Goal: Task Accomplishment & Management: Use online tool/utility

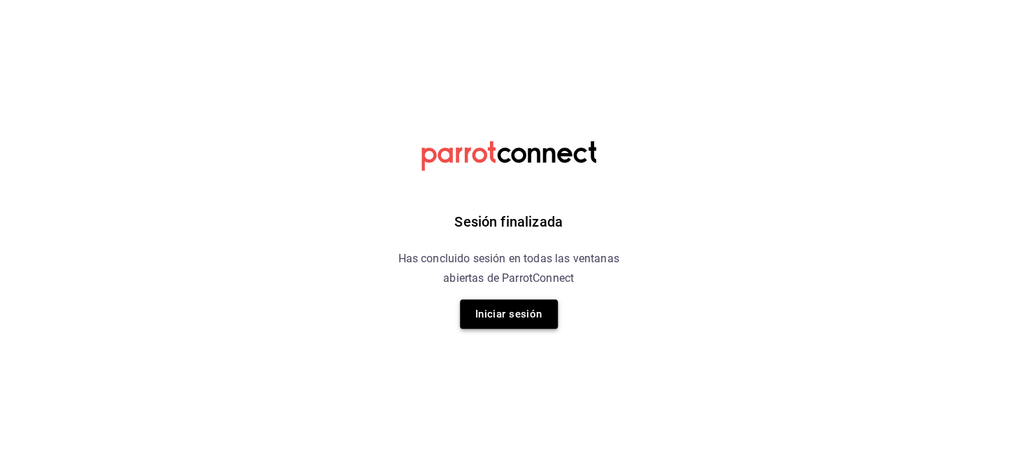
click at [532, 312] on button "Iniciar sesión" at bounding box center [509, 313] width 98 height 29
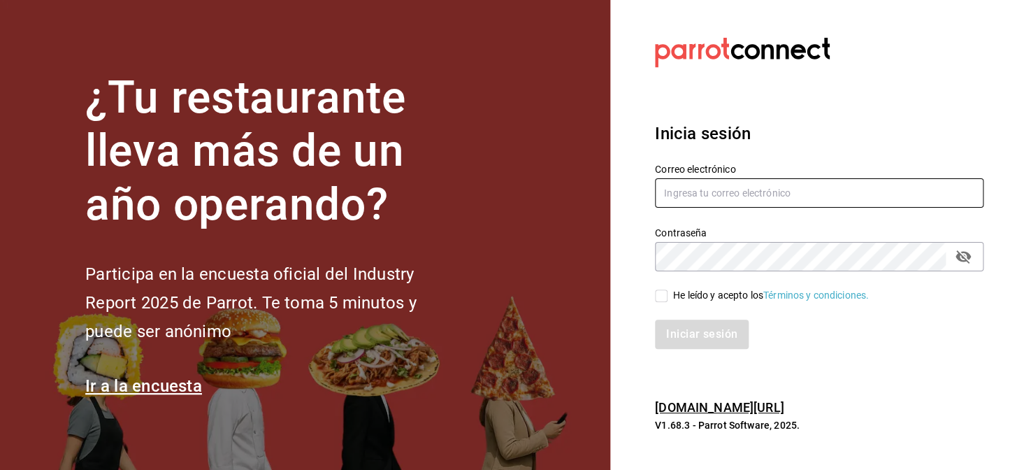
type input "nuevagalicia.sushiexpress@gmail.com"
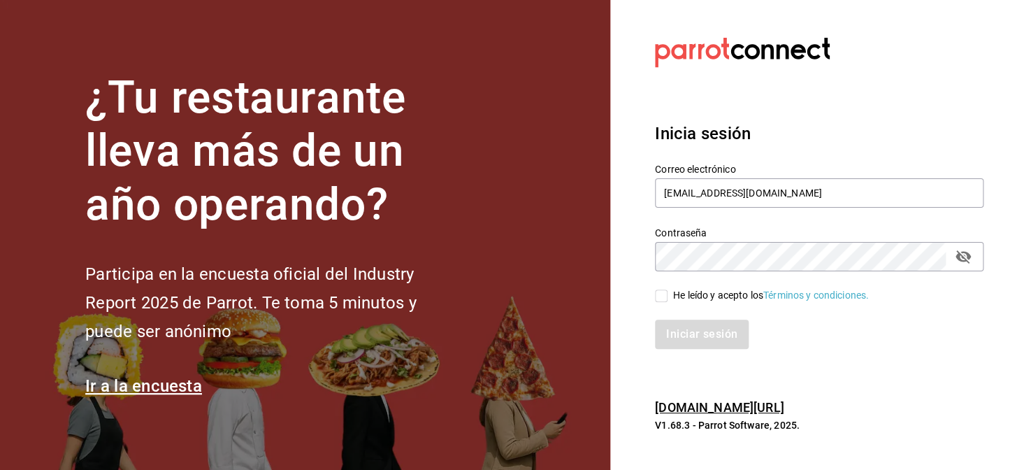
click at [659, 291] on input "He leído y acepto los Términos y condiciones." at bounding box center [661, 295] width 13 height 13
checkbox input "true"
click at [692, 335] on button "Iniciar sesión" at bounding box center [702, 333] width 95 height 29
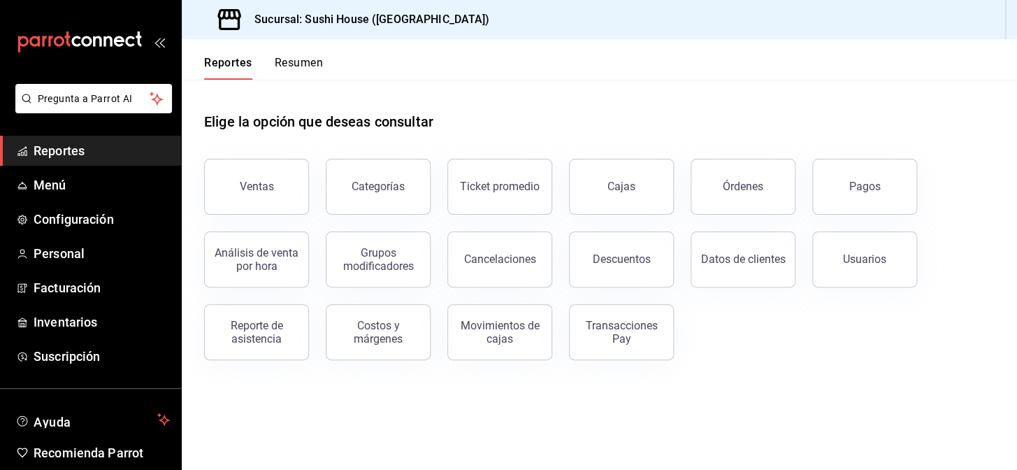
click at [311, 52] on div "Reportes Resumen" at bounding box center [252, 59] width 141 height 41
click at [306, 56] on button "Resumen" at bounding box center [299, 68] width 48 height 24
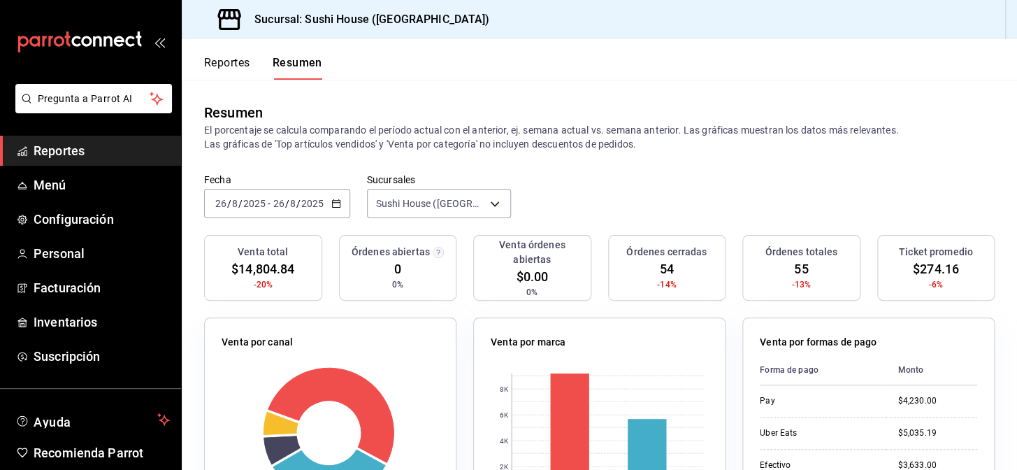
click at [224, 77] on button "Reportes" at bounding box center [227, 68] width 46 height 24
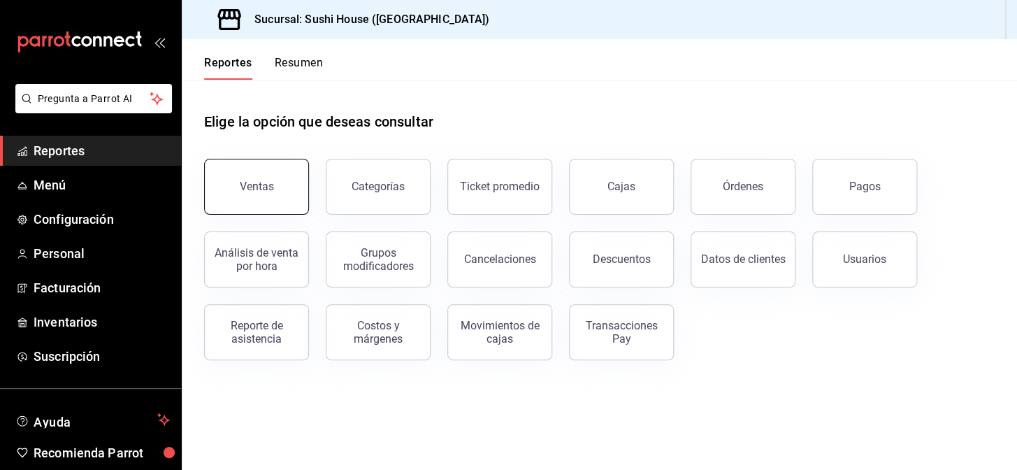
click at [284, 191] on button "Ventas" at bounding box center [256, 187] width 105 height 56
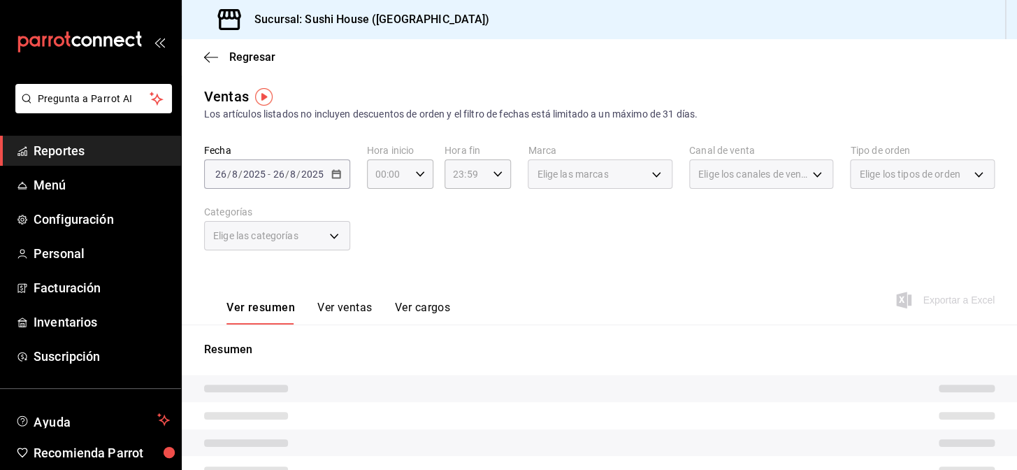
click at [624, 173] on div "Elige las marcas" at bounding box center [600, 173] width 145 height 29
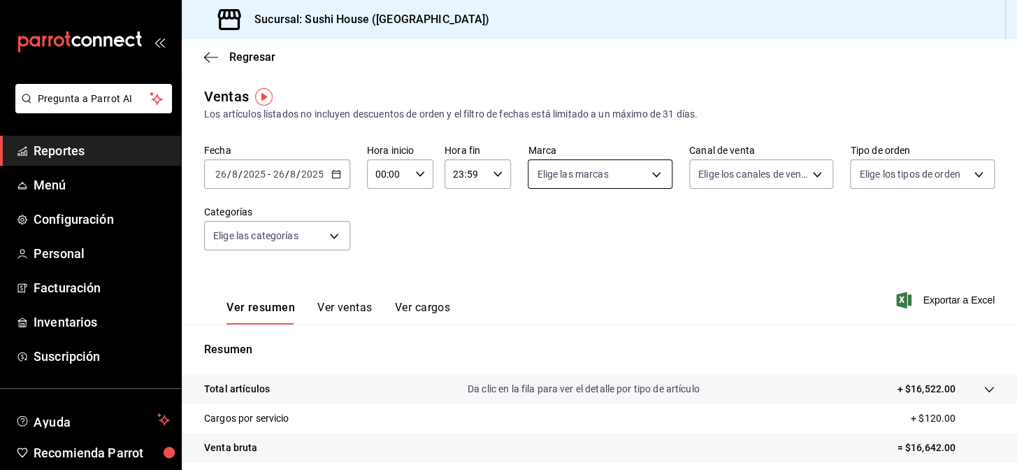
click at [612, 179] on body "Pregunta a Parrot AI Reportes Menú Configuración Personal Facturación Inventari…" at bounding box center [508, 235] width 1017 height 470
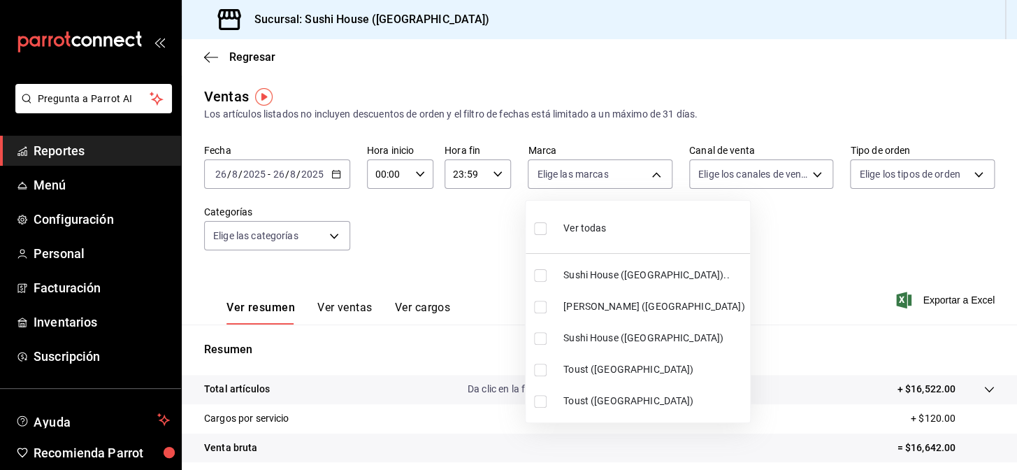
click at [617, 286] on li "Sushi House ([GEOGRAPHIC_DATA]).." at bounding box center [637, 274] width 224 height 31
type input "7dc1bbcc-c854-438a-98a7-f6be28febd34"
checkbox input "true"
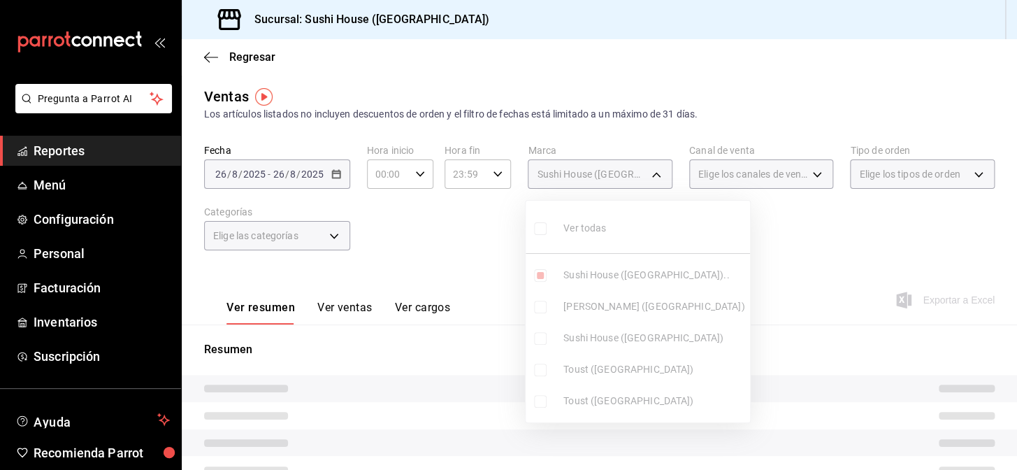
click at [621, 337] on span "Sushi House ([GEOGRAPHIC_DATA])" at bounding box center [653, 337] width 181 height 15
type input "7dc1bbcc-c854-438a-98a7-f6be28febd34,fc9d632e-e170-447e-9cd5-70bd0bb3e59f"
checkbox input "true"
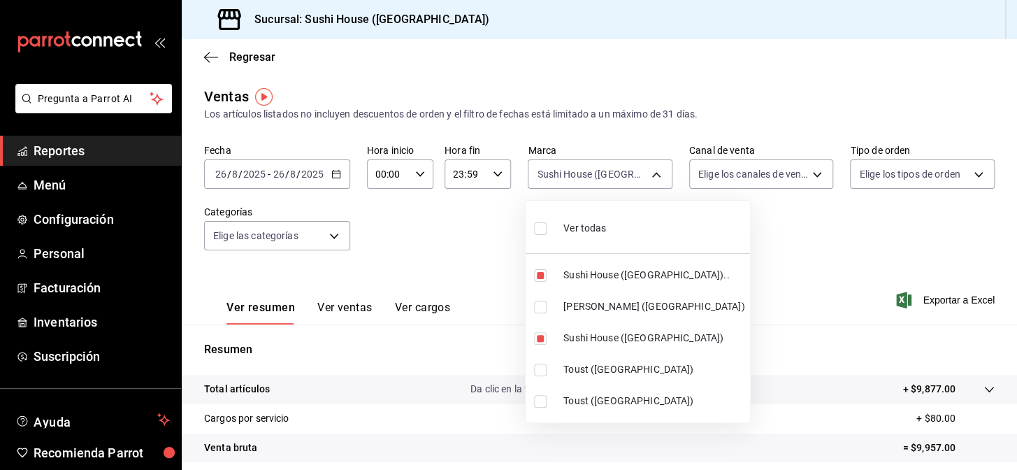
click at [729, 256] on div at bounding box center [508, 235] width 1017 height 470
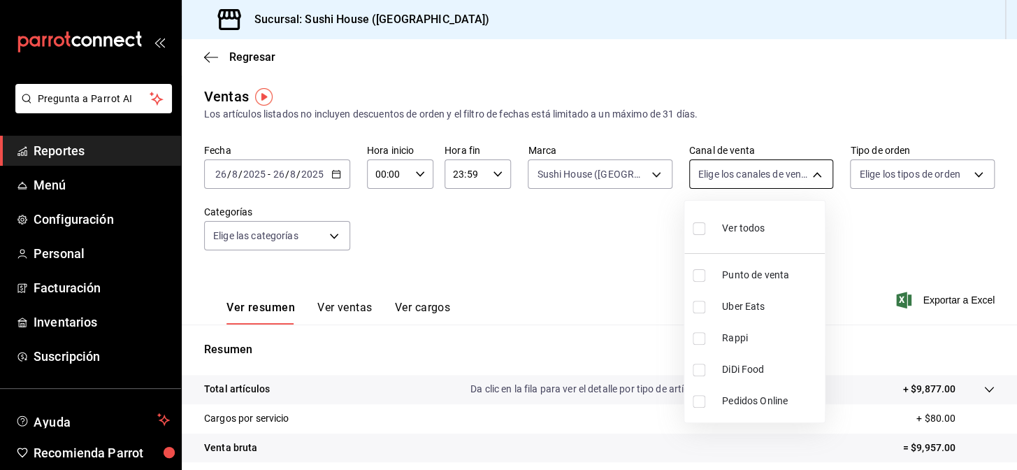
click at [754, 178] on body "Pregunta a Parrot AI Reportes Menú Configuración Personal Facturación Inventari…" at bounding box center [508, 235] width 1017 height 470
click at [739, 336] on span "Rappi" at bounding box center [770, 337] width 97 height 15
type input "RAPPI"
checkbox input "true"
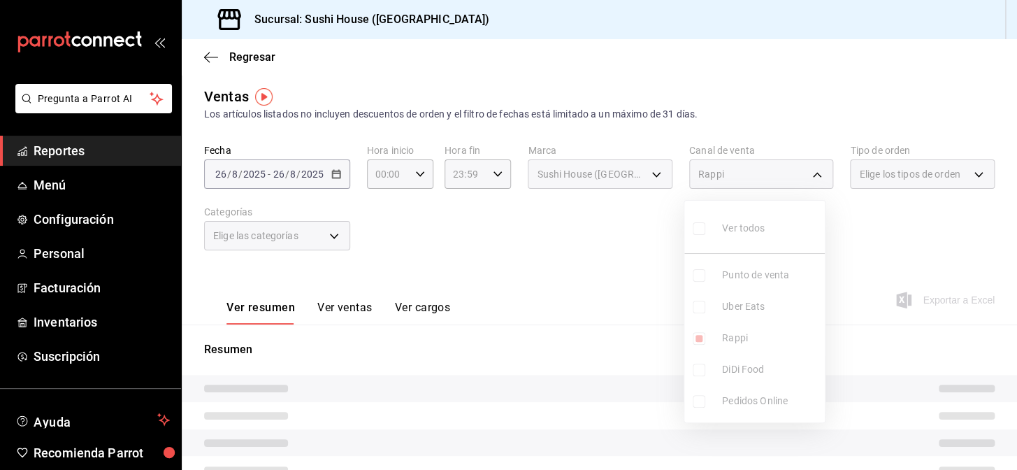
click at [897, 243] on div at bounding box center [508, 235] width 1017 height 470
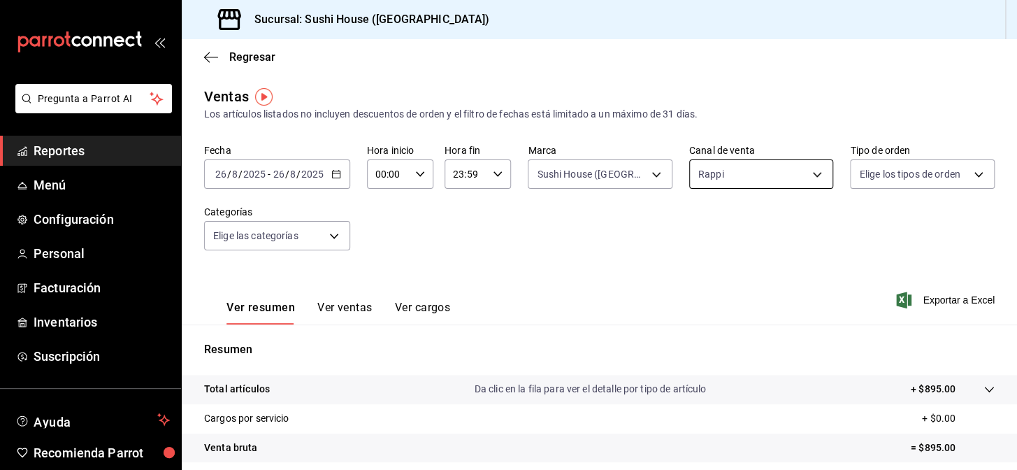
click at [745, 181] on body "Pregunta a Parrot AI Reportes Menú Configuración Personal Facturación Inventari…" at bounding box center [508, 235] width 1017 height 470
click at [746, 379] on li "DiDi Food" at bounding box center [754, 369] width 140 height 31
type input "RAPPI,DIDI_FOOD"
checkbox input "true"
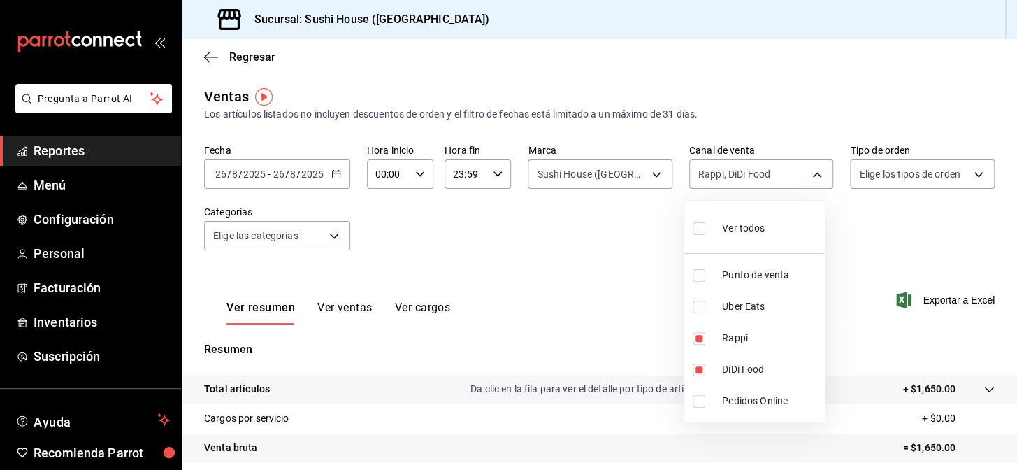
click at [730, 342] on span "Rappi" at bounding box center [770, 337] width 97 height 15
type input "DIDI_FOOD"
checkbox input "false"
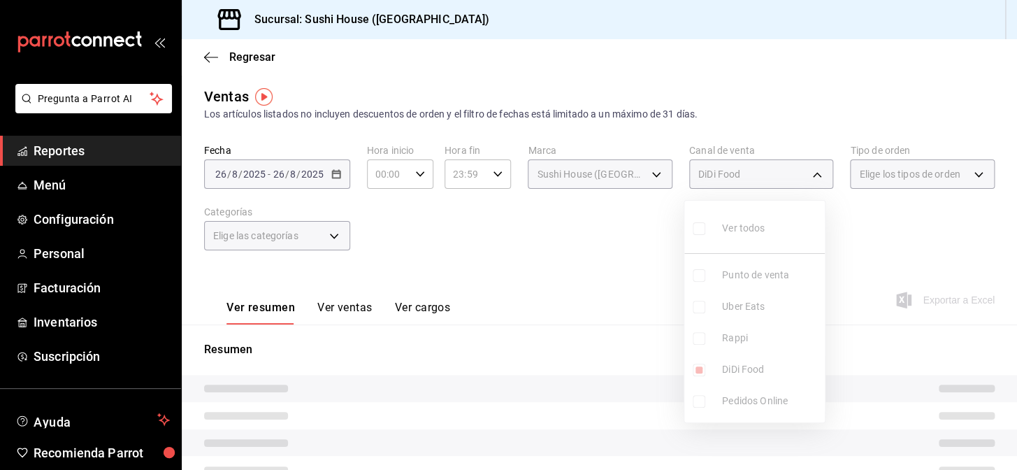
click at [874, 238] on div at bounding box center [508, 235] width 1017 height 470
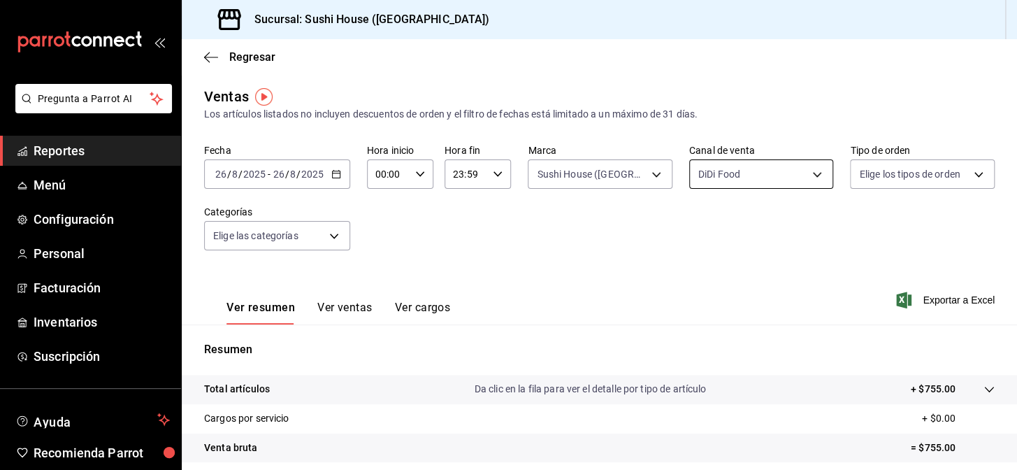
click at [762, 182] on body "Pregunta a Parrot AI Reportes Menú Configuración Personal Facturación Inventari…" at bounding box center [508, 235] width 1017 height 470
click at [760, 317] on li "Uber Eats" at bounding box center [754, 306] width 140 height 31
type input "DIDI_FOOD,UBER_EATS"
checkbox input "true"
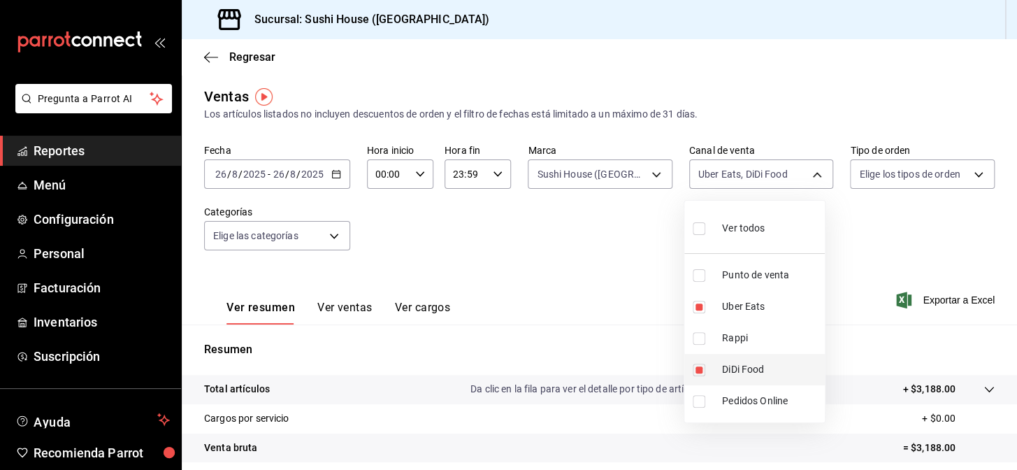
click at [760, 369] on span "DiDi Food" at bounding box center [770, 369] width 97 height 15
type input "UBER_EATS"
checkbox input "false"
click at [918, 245] on div at bounding box center [508, 235] width 1017 height 470
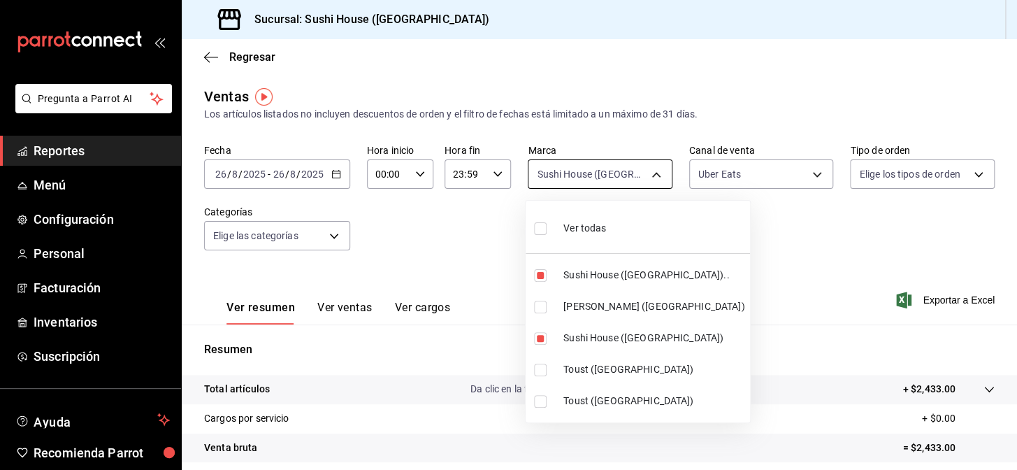
click at [664, 171] on body "Pregunta a Parrot AI Reportes Menú Configuración Personal Facturación Inventari…" at bounding box center [508, 235] width 1017 height 470
click at [613, 266] on li "Sushi House ([GEOGRAPHIC_DATA]).." at bounding box center [637, 274] width 224 height 31
type input "fc9d632e-e170-447e-9cd5-70bd0bb3e59f"
checkbox input "false"
click at [609, 335] on span "Sushi House ([GEOGRAPHIC_DATA])" at bounding box center [653, 337] width 181 height 15
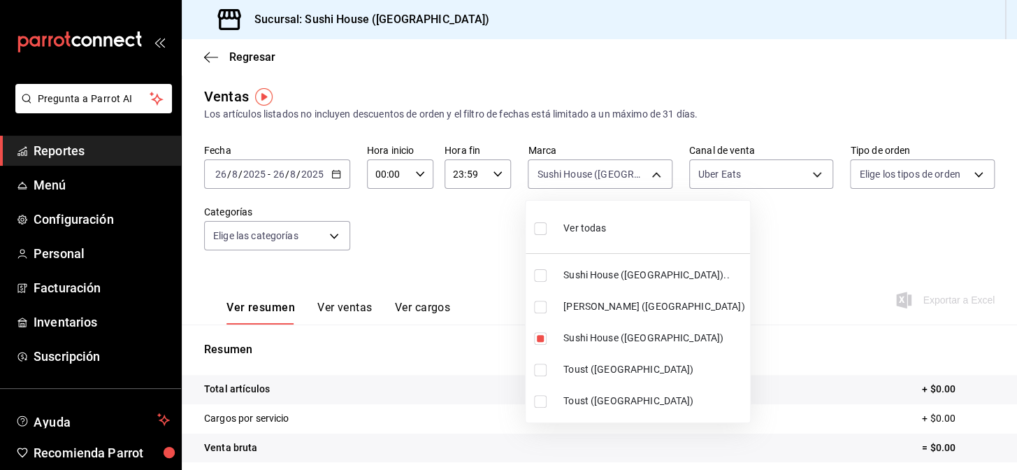
checkbox input "false"
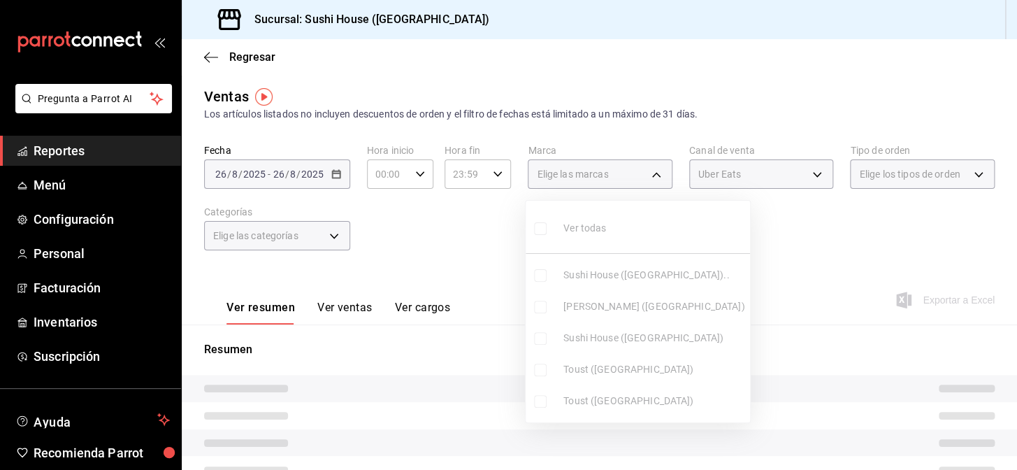
click at [603, 311] on span "[PERSON_NAME] ([GEOGRAPHIC_DATA])" at bounding box center [653, 306] width 181 height 15
type input "74f618c1-62af-4f1c-9f59-932c5bb3cccb"
checkbox input "true"
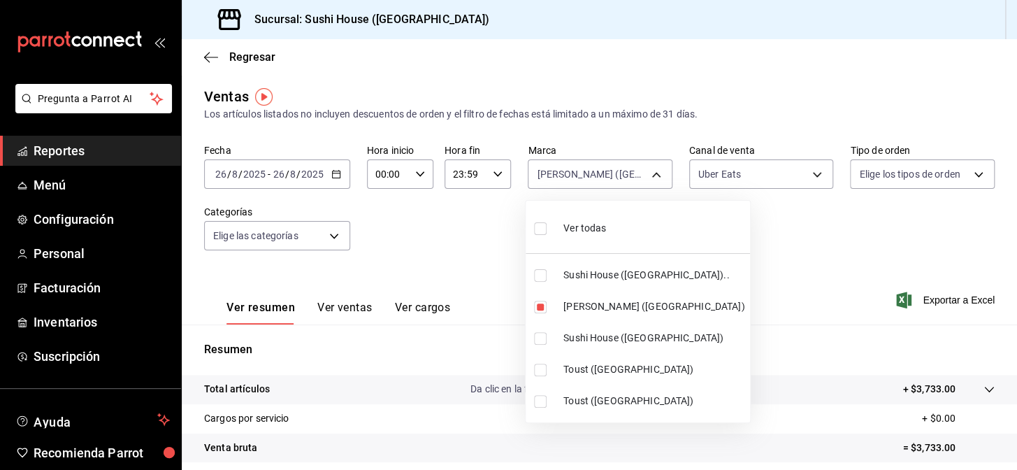
click at [748, 226] on div at bounding box center [508, 235] width 1017 height 470
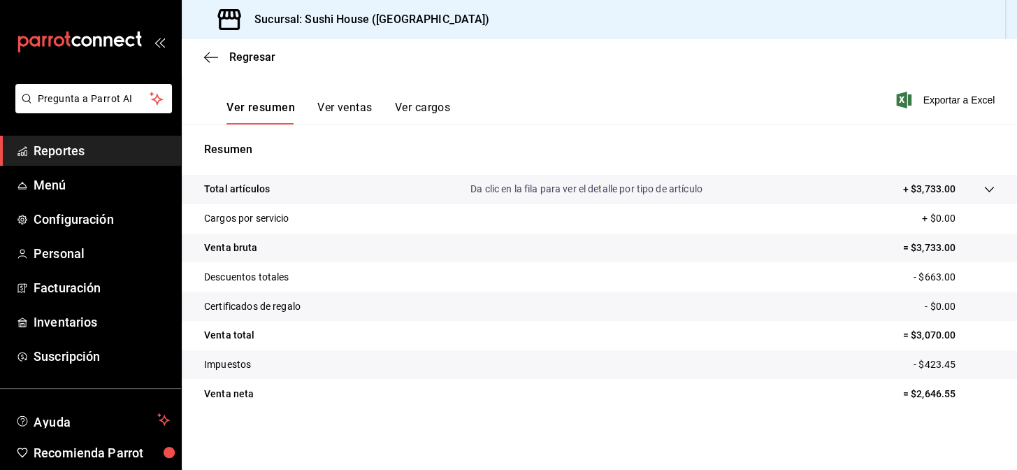
scroll to position [9, 0]
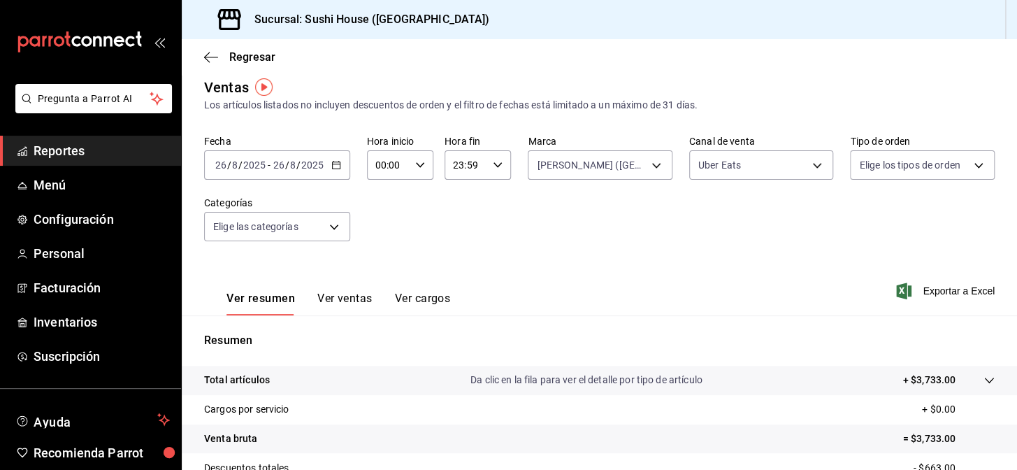
click at [681, 173] on div "Fecha [DATE] [DATE] - [DATE] [DATE] Hora inicio 00:00 Hora inicio Hora fin 23:5…" at bounding box center [599, 196] width 790 height 123
click at [702, 170] on body "Pregunta a Parrot AI Reportes Menú Configuración Personal Facturación Inventari…" at bounding box center [508, 235] width 1017 height 470
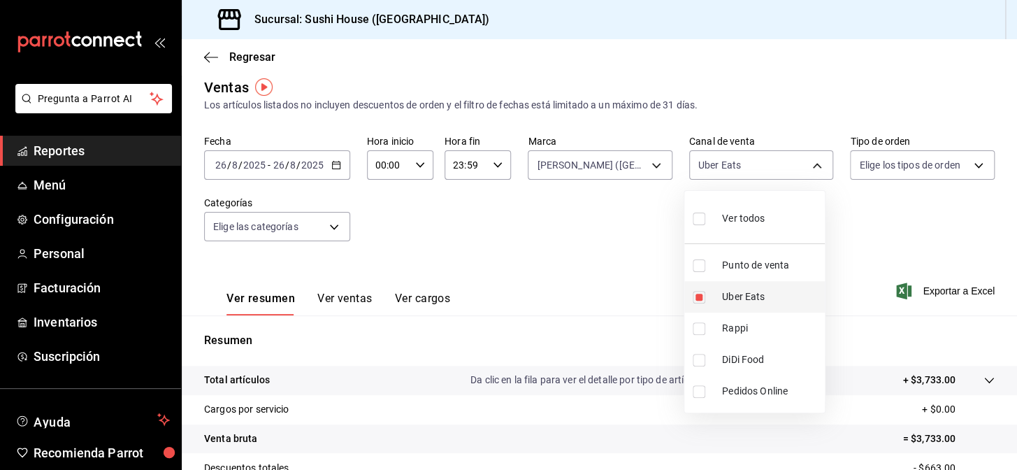
click at [721, 305] on li "Uber Eats" at bounding box center [754, 296] width 140 height 31
checkbox input "false"
click at [731, 363] on span "DiDi Food" at bounding box center [770, 359] width 97 height 15
type input "DIDI_FOOD"
checkbox input "true"
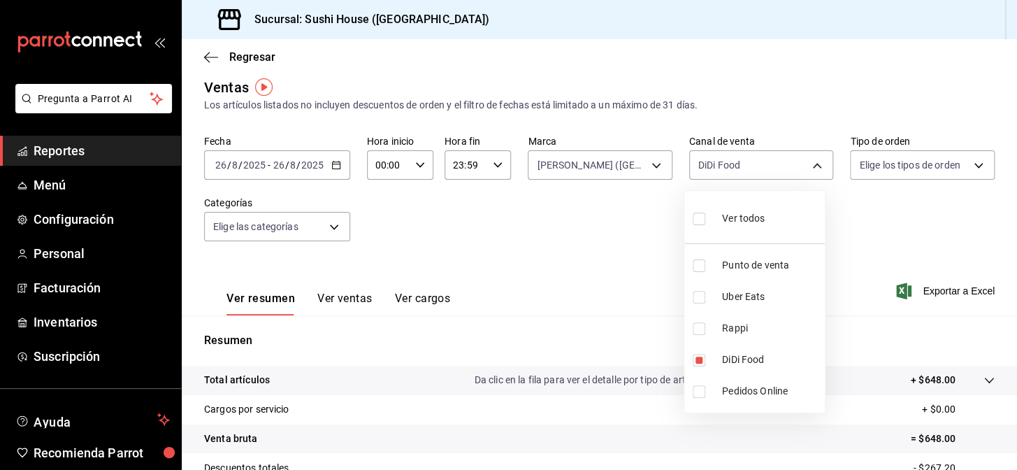
click at [901, 230] on div at bounding box center [508, 235] width 1017 height 470
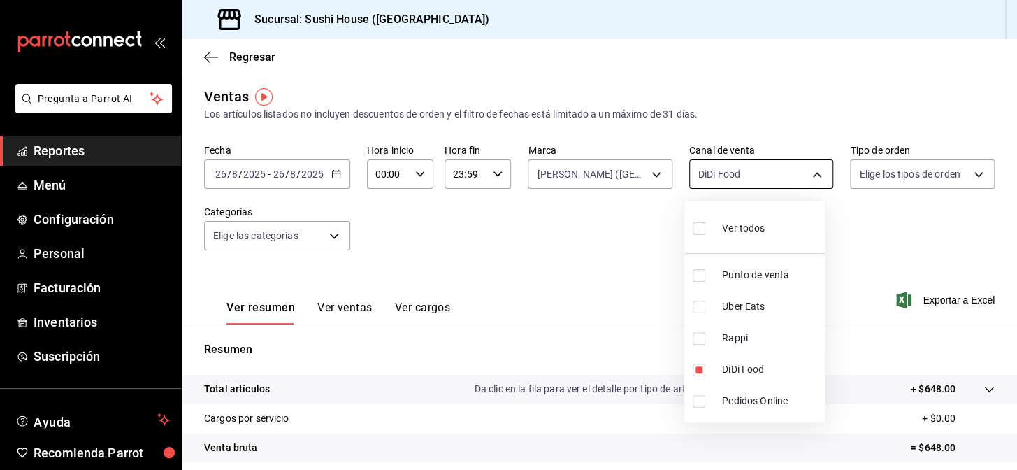
click at [779, 176] on body "Pregunta a Parrot AI Reportes Menú Configuración Personal Facturación Inventari…" at bounding box center [508, 235] width 1017 height 470
click at [755, 344] on span "Rappi" at bounding box center [770, 337] width 97 height 15
type input "DIDI_FOOD,RAPPI"
checkbox input "true"
click at [741, 373] on span "DiDi Food" at bounding box center [770, 369] width 97 height 15
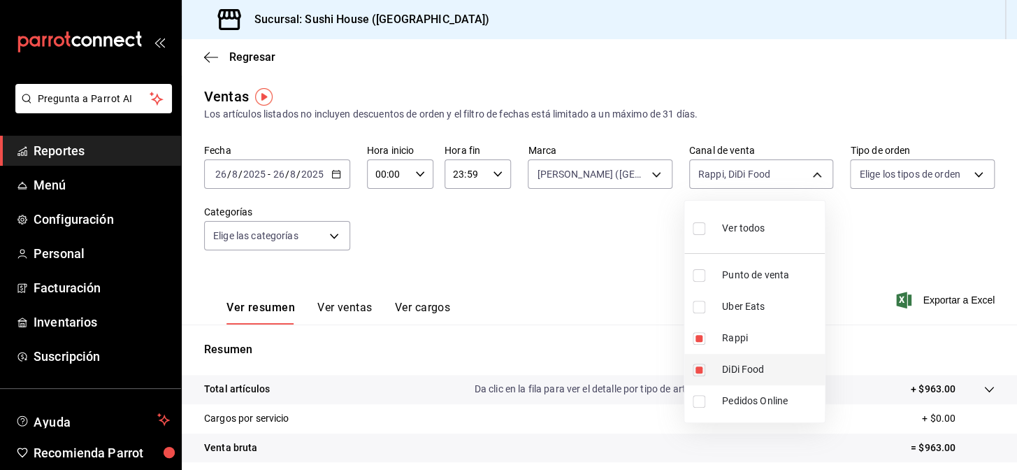
type input "RAPPI"
checkbox input "false"
click at [545, 262] on div at bounding box center [508, 235] width 1017 height 470
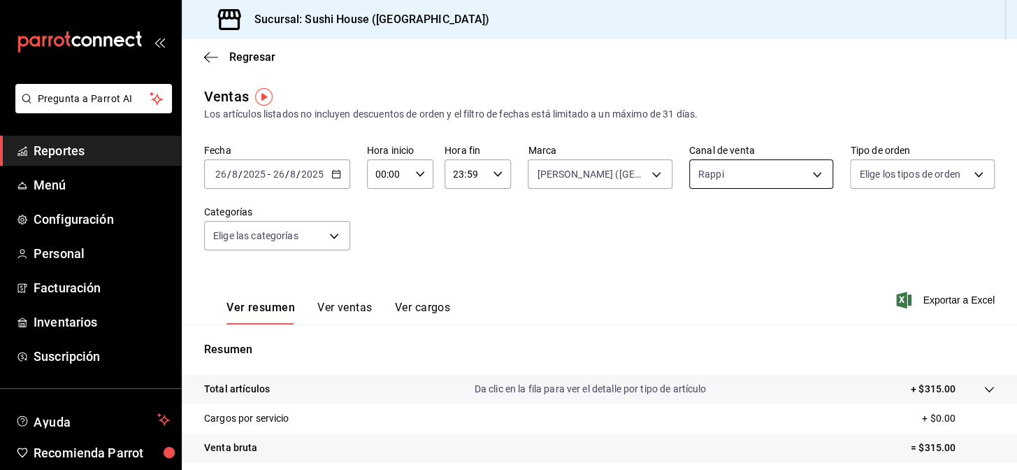
click at [748, 180] on body "Pregunta a Parrot AI Reportes Menú Configuración Personal Facturación Inventari…" at bounding box center [508, 235] width 1017 height 470
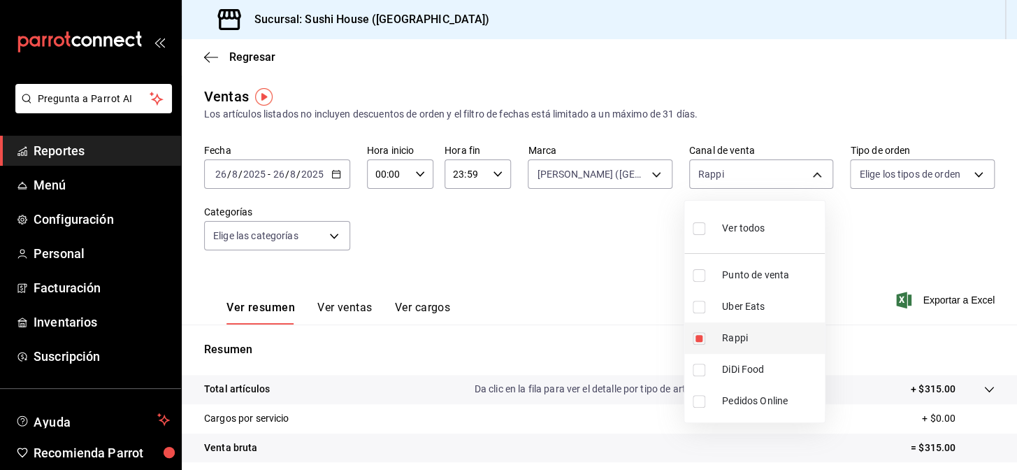
click at [789, 335] on span "Rappi" at bounding box center [770, 337] width 97 height 15
checkbox input "false"
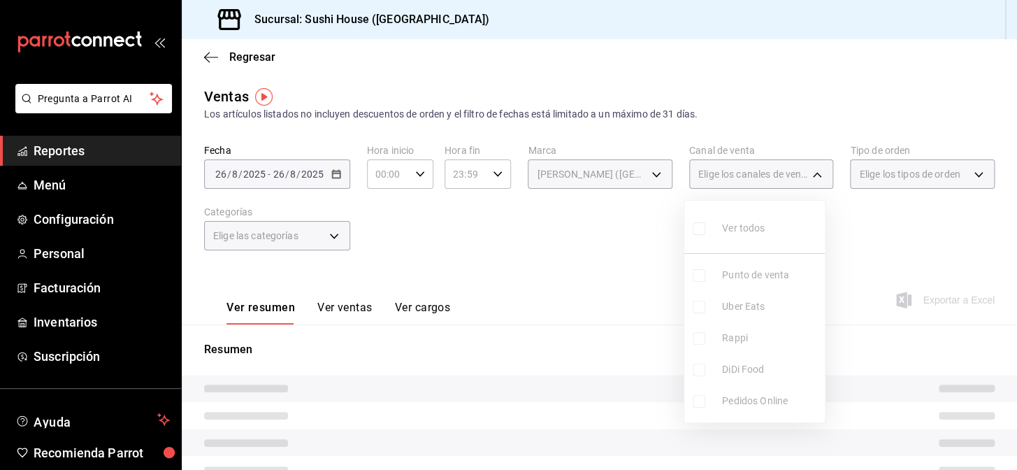
click at [616, 253] on div at bounding box center [508, 235] width 1017 height 470
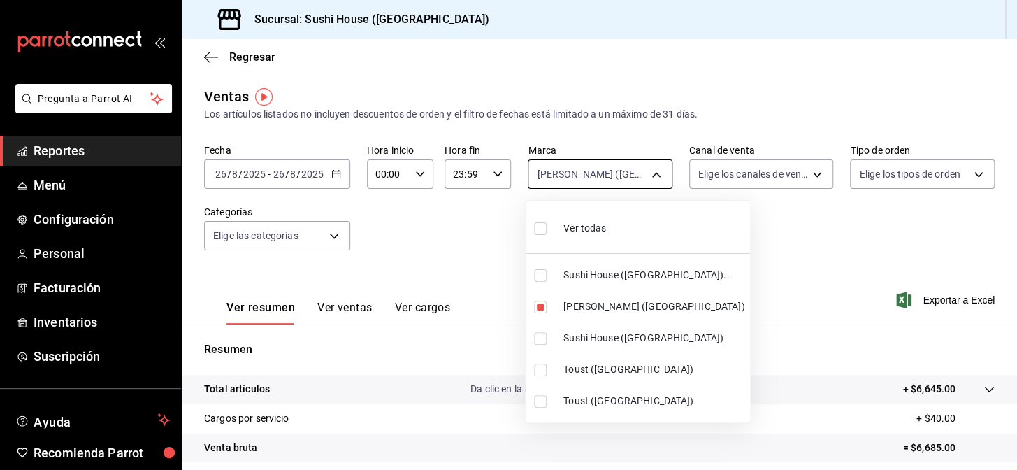
click at [618, 184] on body "Pregunta a Parrot AI Reportes Menú Configuración Personal Facturación Inventari…" at bounding box center [508, 235] width 1017 height 470
click at [625, 229] on li "Ver todas" at bounding box center [637, 226] width 224 height 41
type input "7dc1bbcc-c854-438a-98a7-f6be28febd34,74f618c1-62af-4f1c-9f59-932c5bb3cccb,fc9d6…"
checkbox input "true"
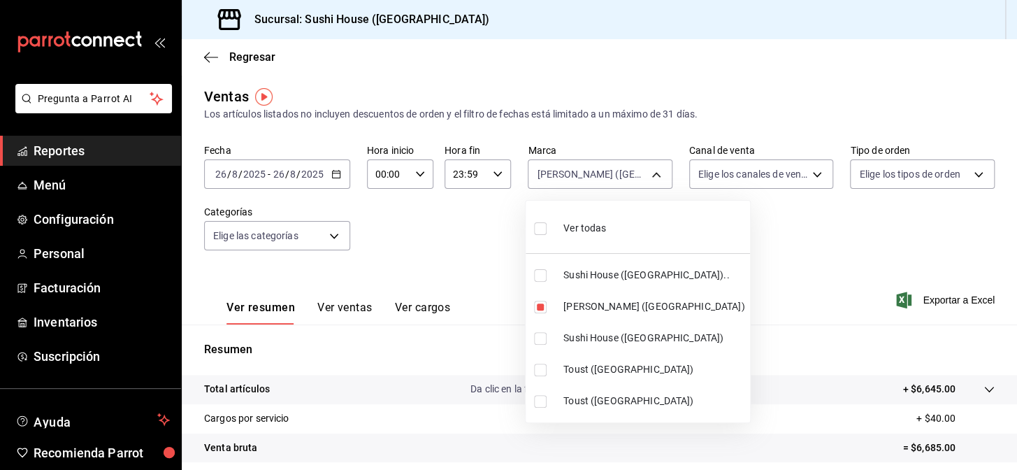
checkbox input "true"
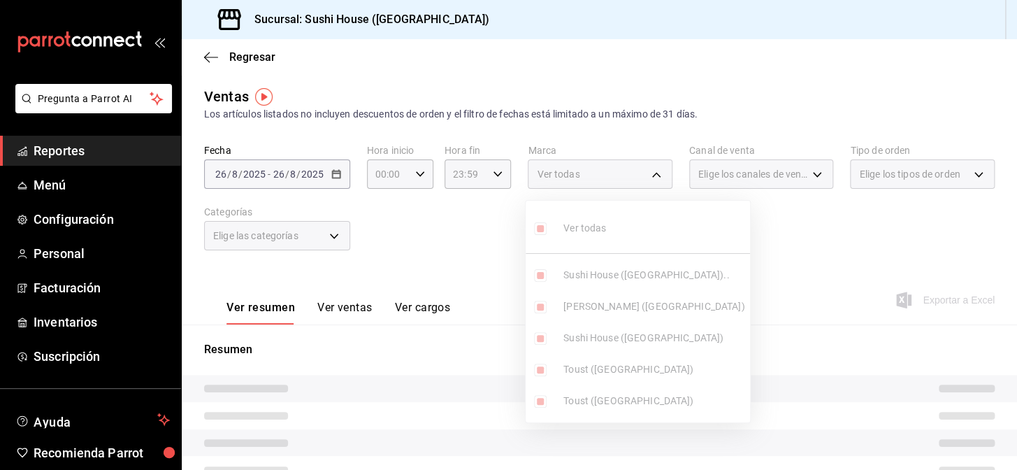
click at [786, 199] on div at bounding box center [508, 235] width 1017 height 470
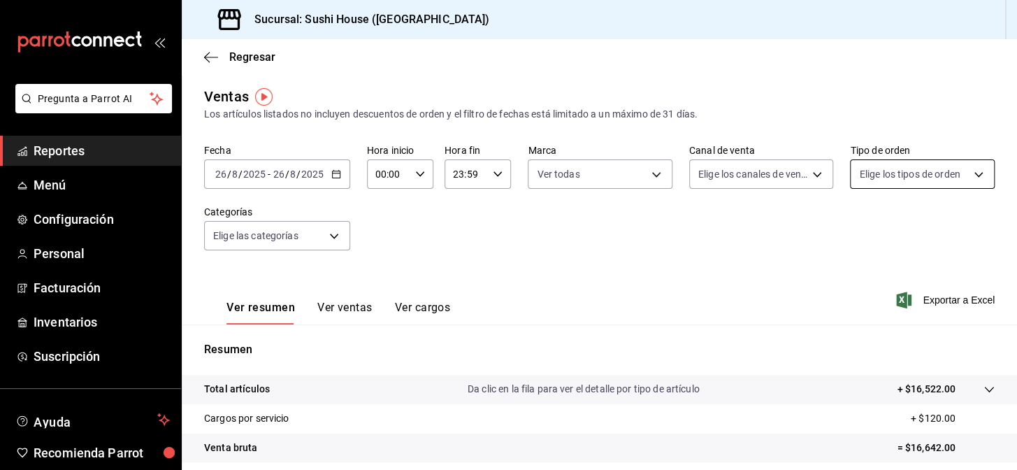
click at [864, 176] on body "Pregunta a Parrot AI Reportes Menú Configuración Personal Facturación Inventari…" at bounding box center [508, 235] width 1017 height 470
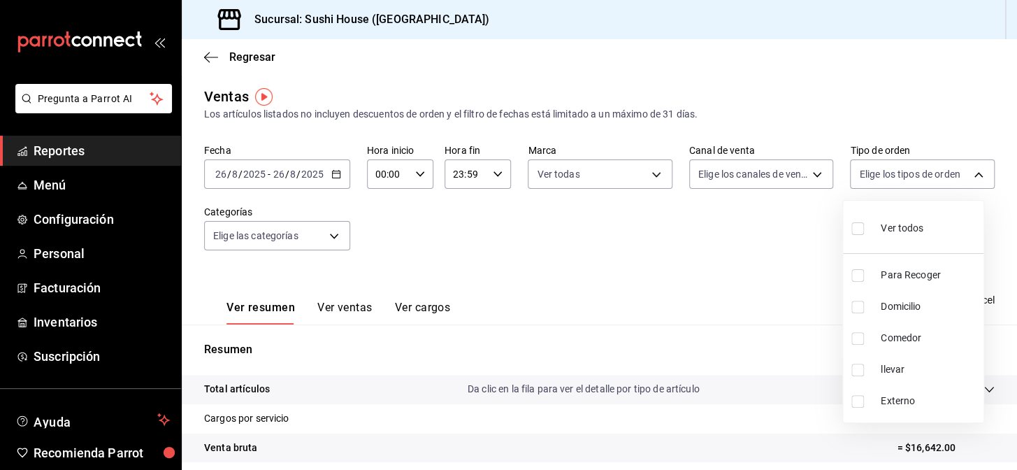
click at [908, 309] on span "Domicilio" at bounding box center [928, 306] width 97 height 15
type input "c813e250-a487-4472-927d-f84c1c5aa0d0"
checkbox input "true"
click at [827, 290] on div at bounding box center [508, 235] width 1017 height 470
click at [942, 189] on body "Pregunta a Parrot AI Reportes Menú Configuración Personal Facturación Inventari…" at bounding box center [508, 235] width 1017 height 470
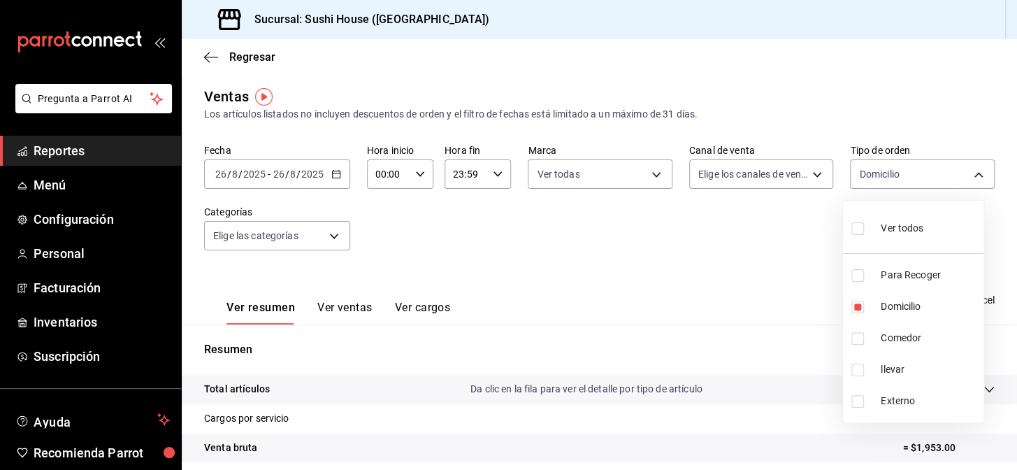
click at [915, 229] on span "Ver todos" at bounding box center [901, 228] width 43 height 15
type input "9d316b26-ed3c-41d9-ac2e-659a84dac7c1,c813e250-a487-4472-927d-f84c1c5aa0d0,53da9…"
checkbox input "true"
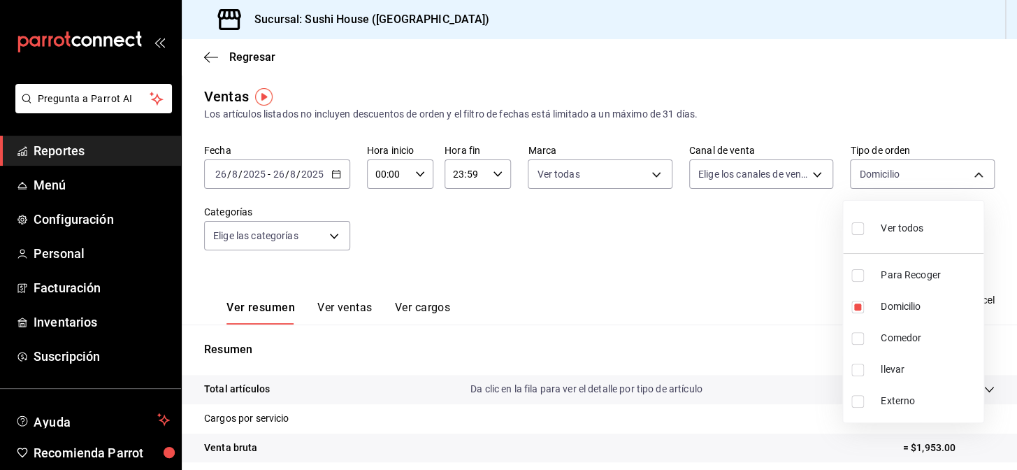
checkbox input "true"
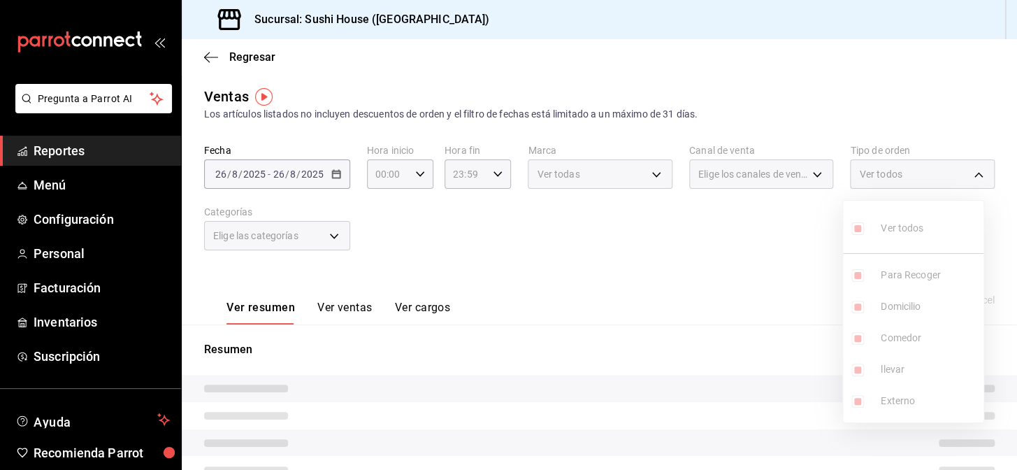
click at [816, 241] on div at bounding box center [508, 235] width 1017 height 470
